Goal: Complete application form

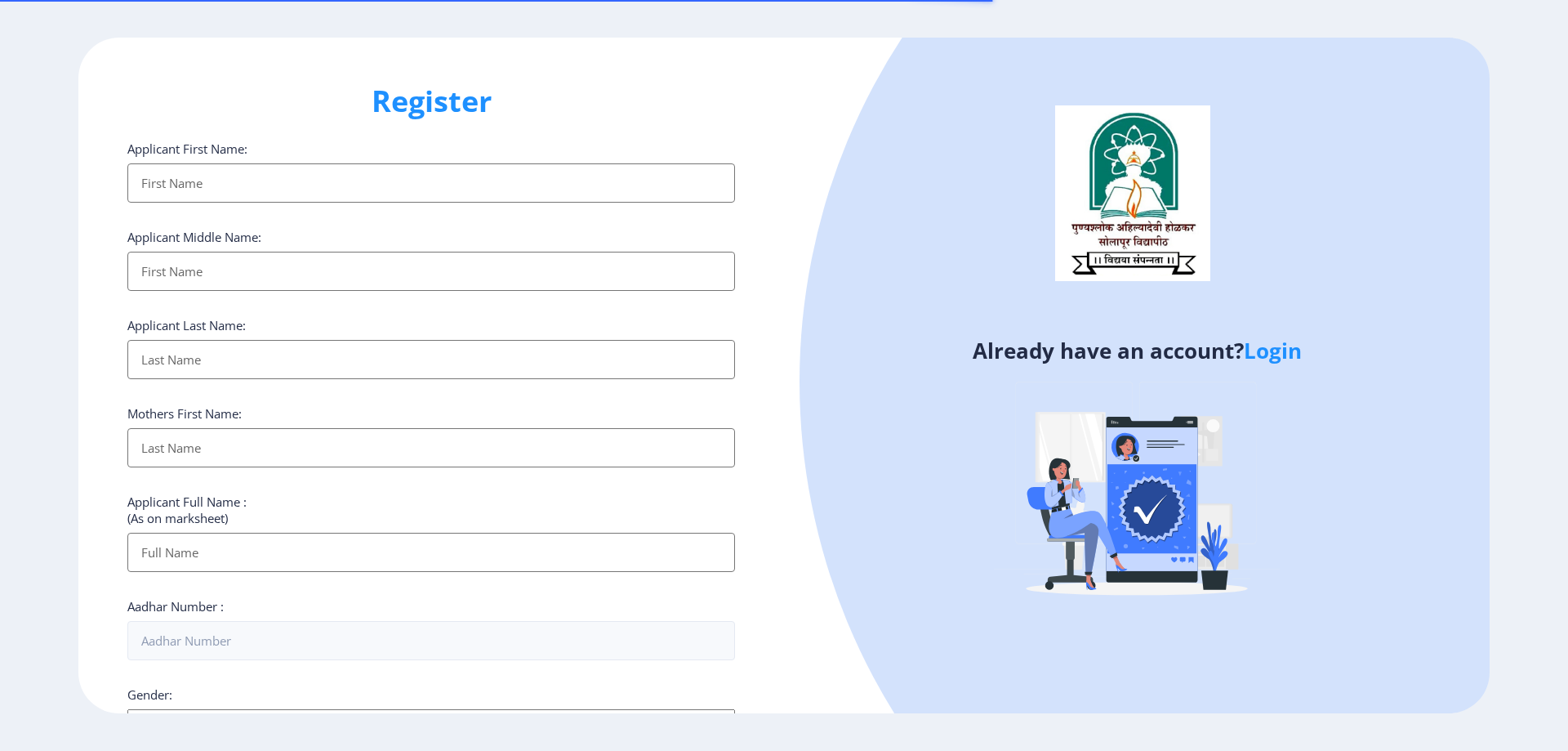
select select
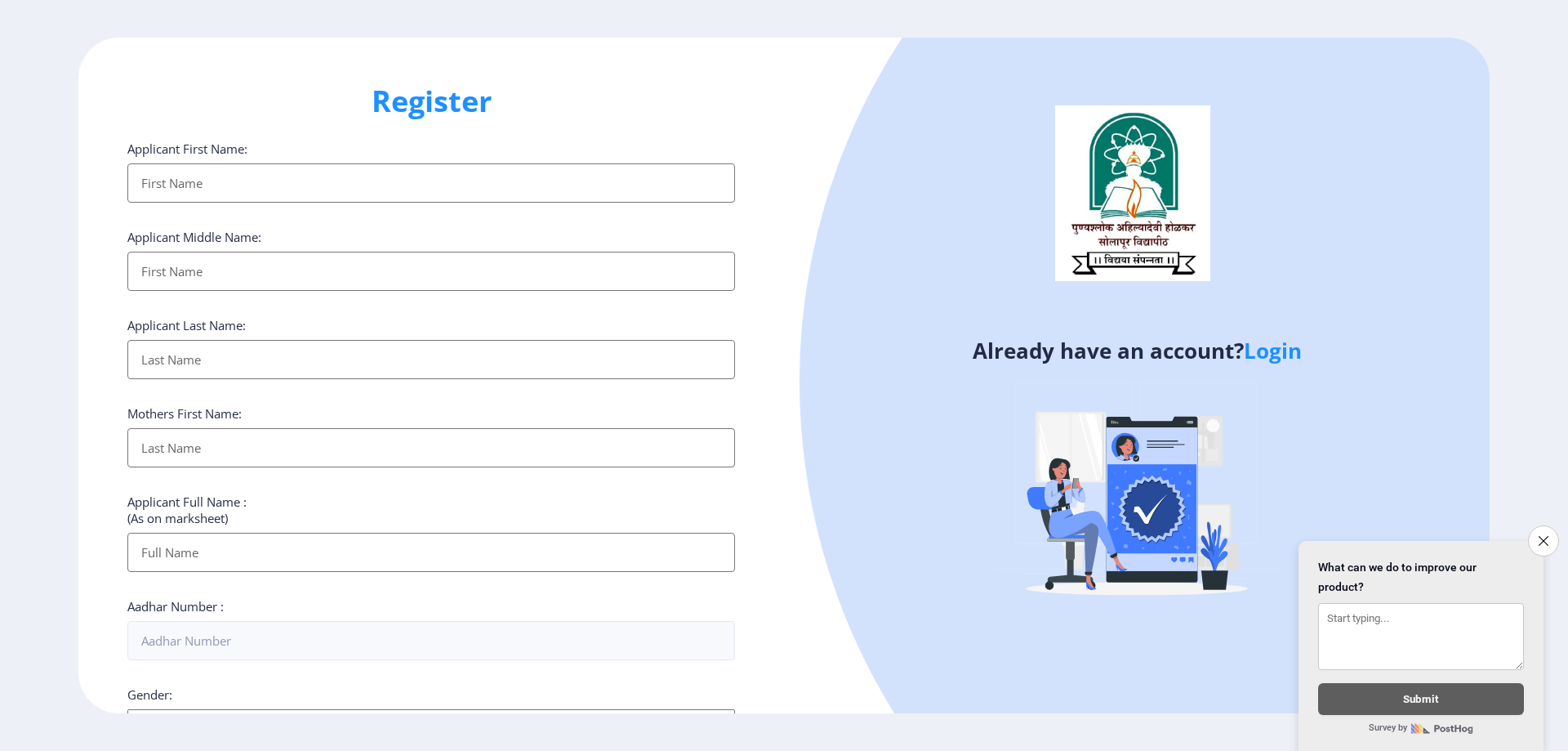
click at [1300, 347] on link "Login" at bounding box center [1273, 350] width 58 height 30
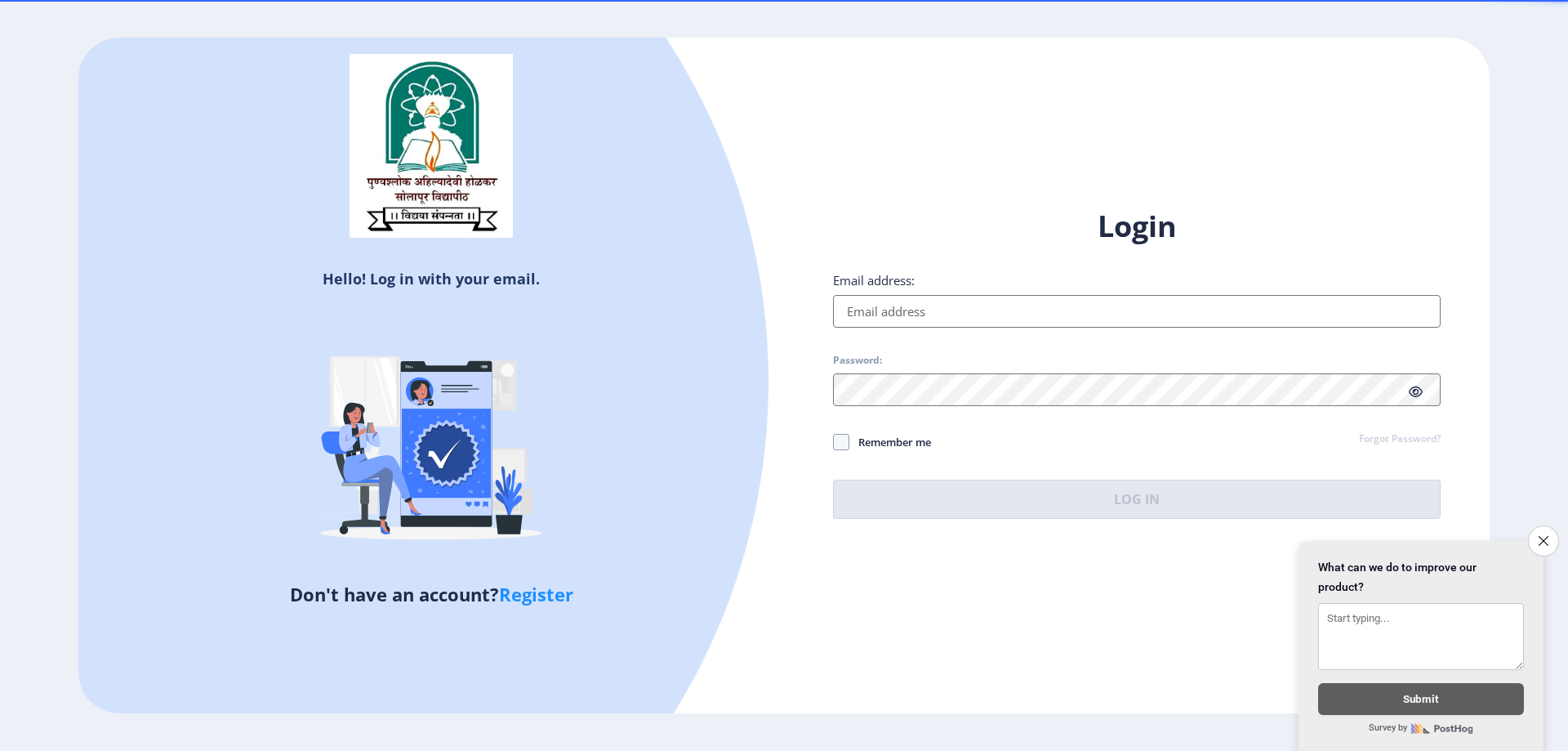
click at [947, 314] on input "Email address:" at bounding box center [1137, 311] width 608 height 32
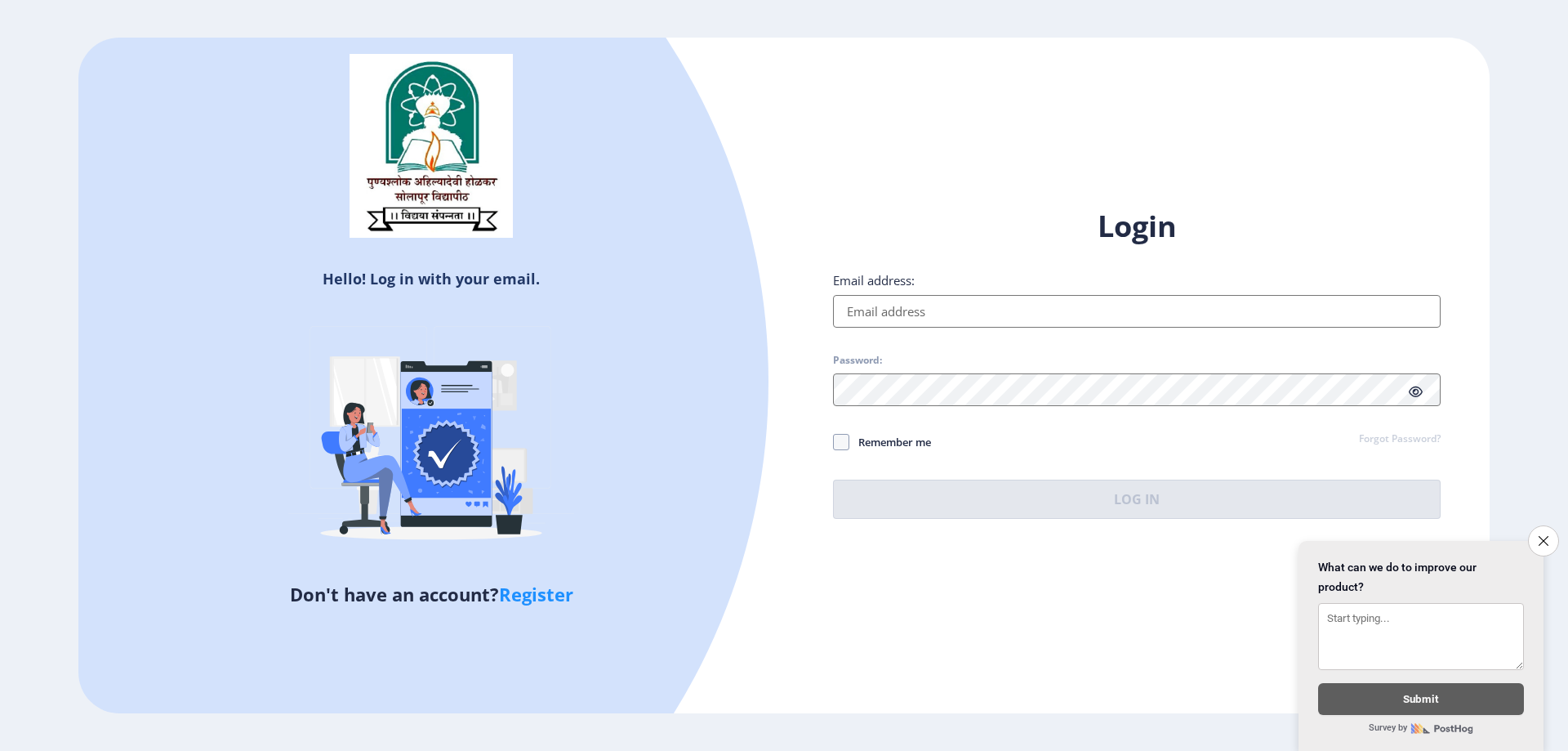
type input "[EMAIL_ADDRESS][DOMAIN_NAME]"
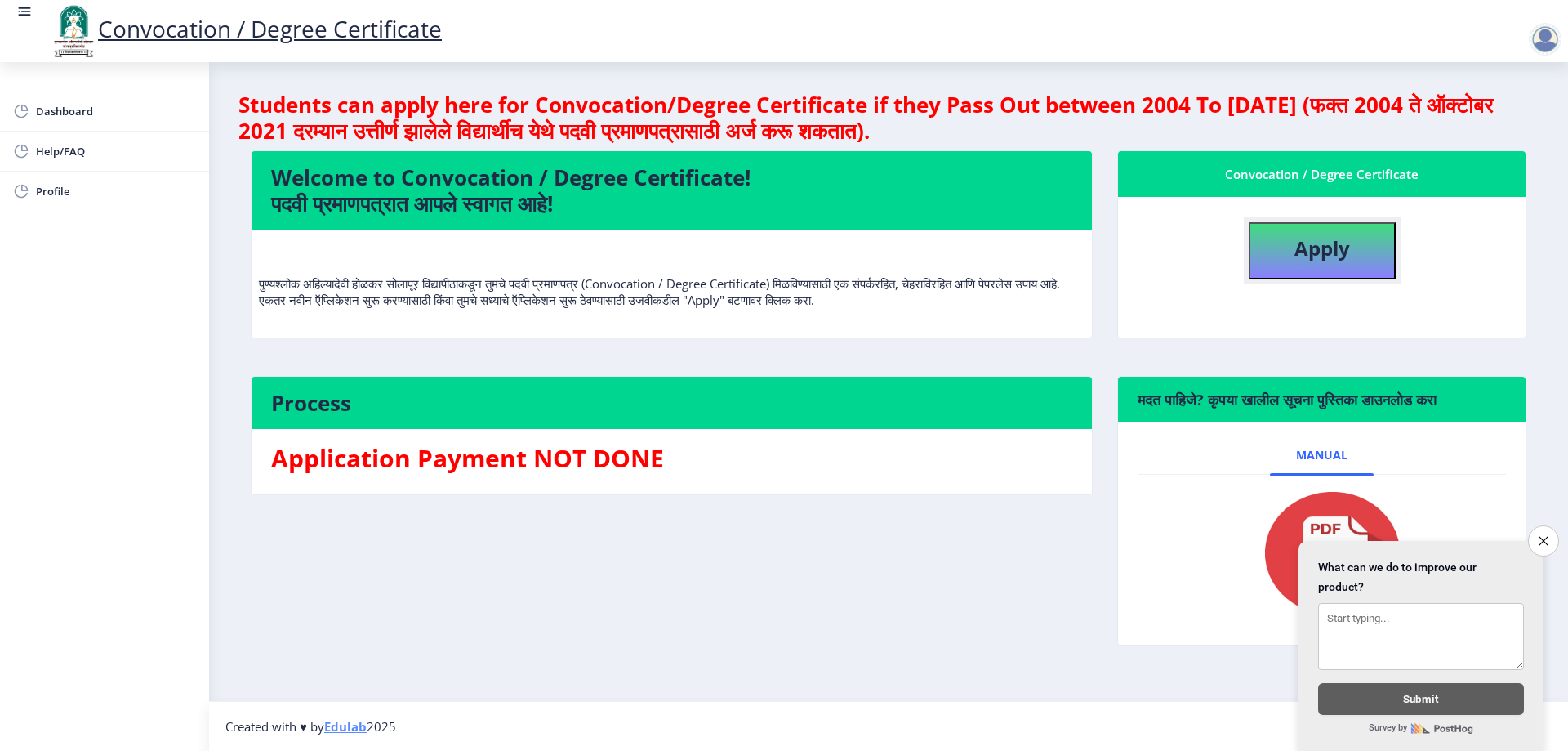
click at [1326, 247] on b "Apply" at bounding box center [1322, 248] width 55 height 27
select select
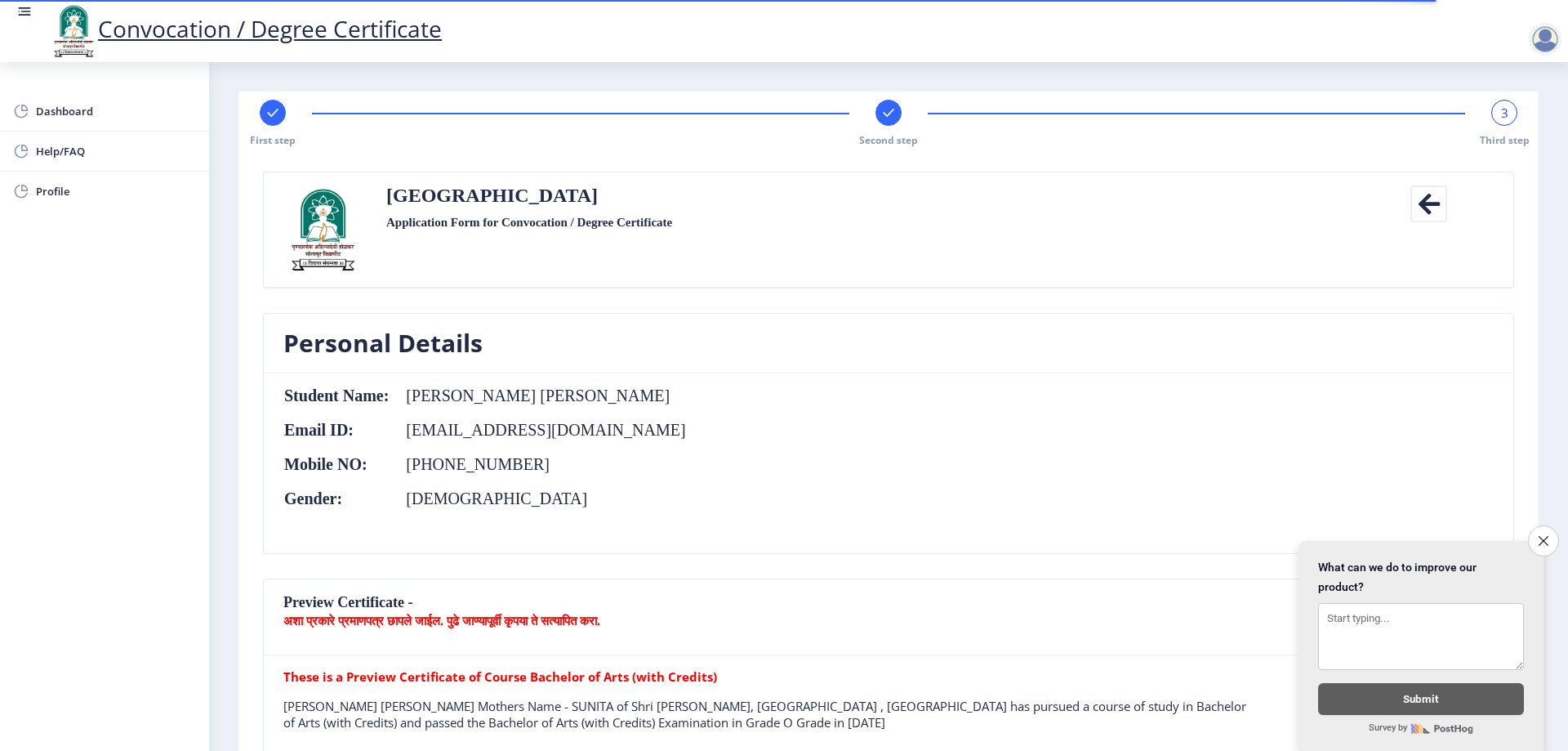
click at [1540, 32] on div at bounding box center [1545, 39] width 32 height 32
click at [1499, 130] on span "Log out" at bounding box center [1502, 127] width 105 height 20
